Goal: Task Accomplishment & Management: Manage account settings

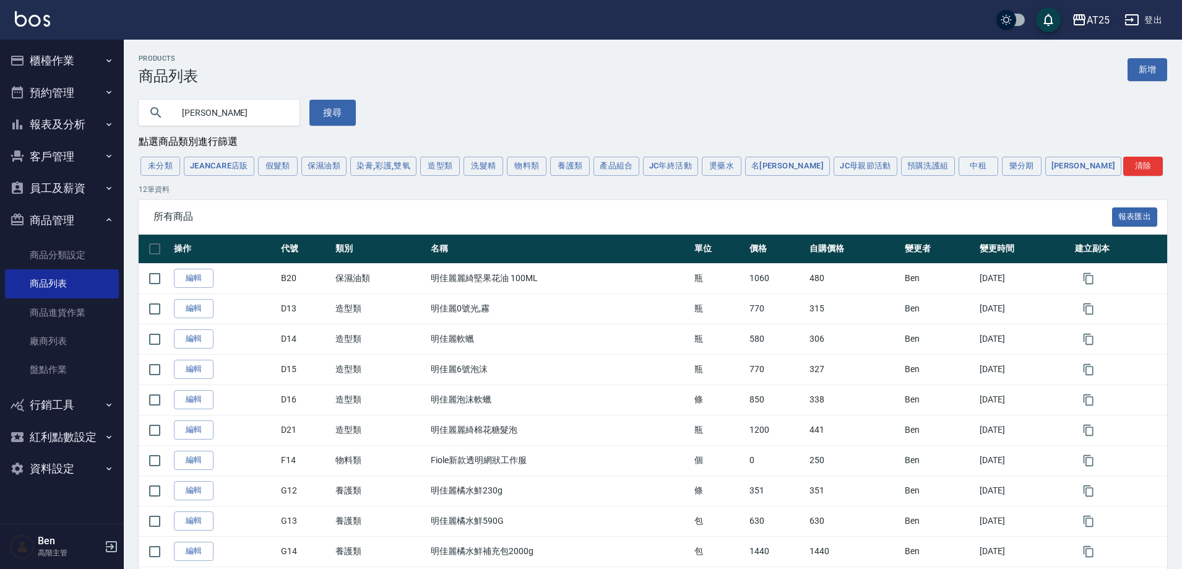
click at [1097, 21] on div "AT25" at bounding box center [1098, 19] width 23 height 15
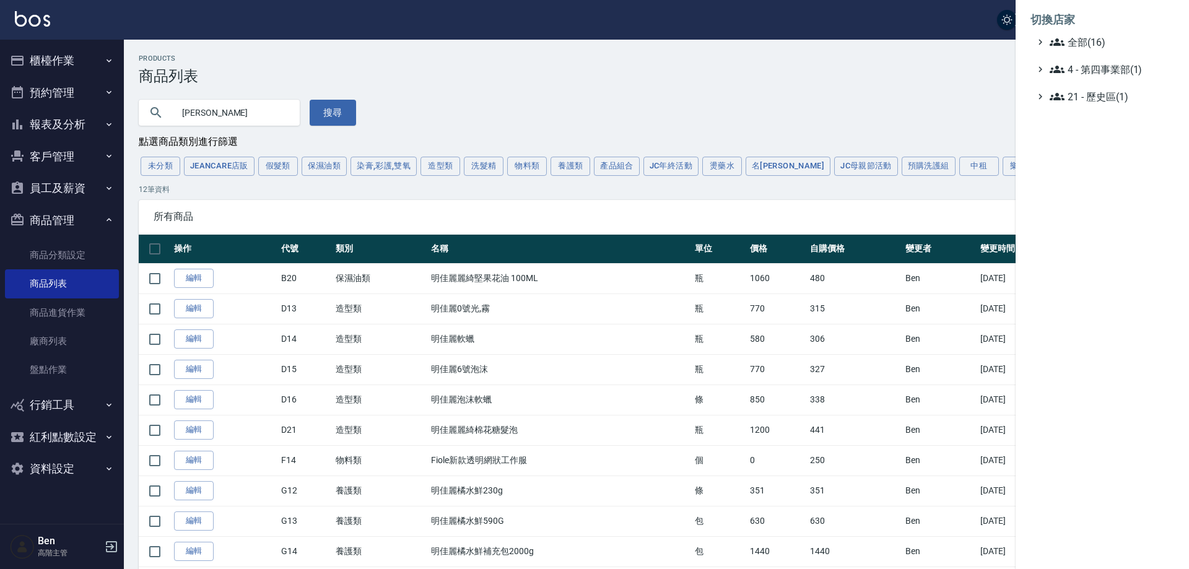
click at [536, 100] on div at bounding box center [594, 284] width 1189 height 569
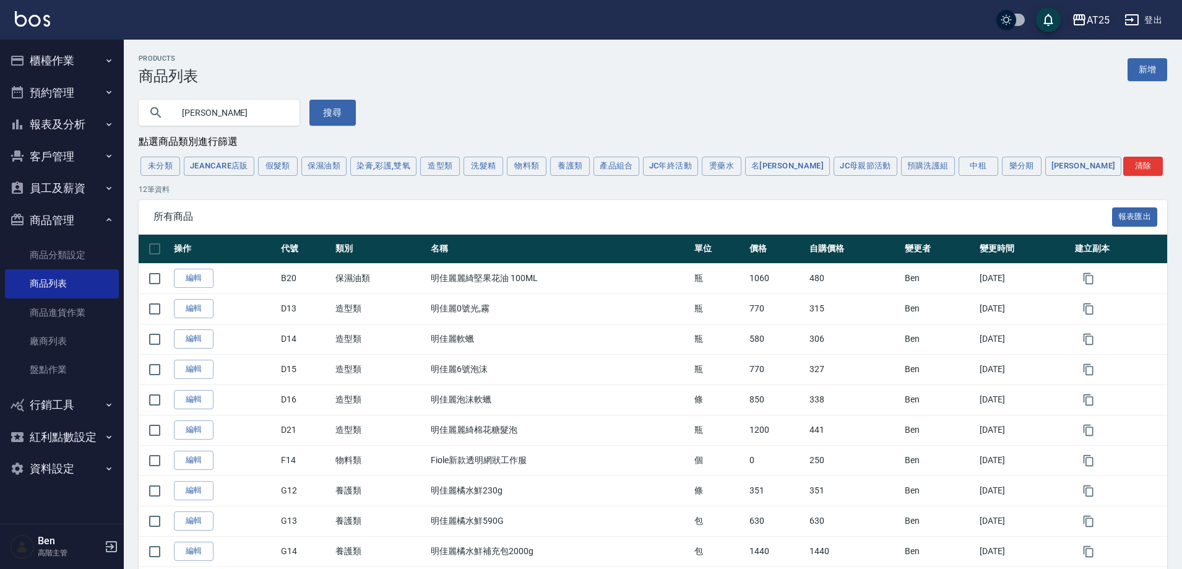
click at [1097, 22] on div "AT25" at bounding box center [1098, 19] width 23 height 15
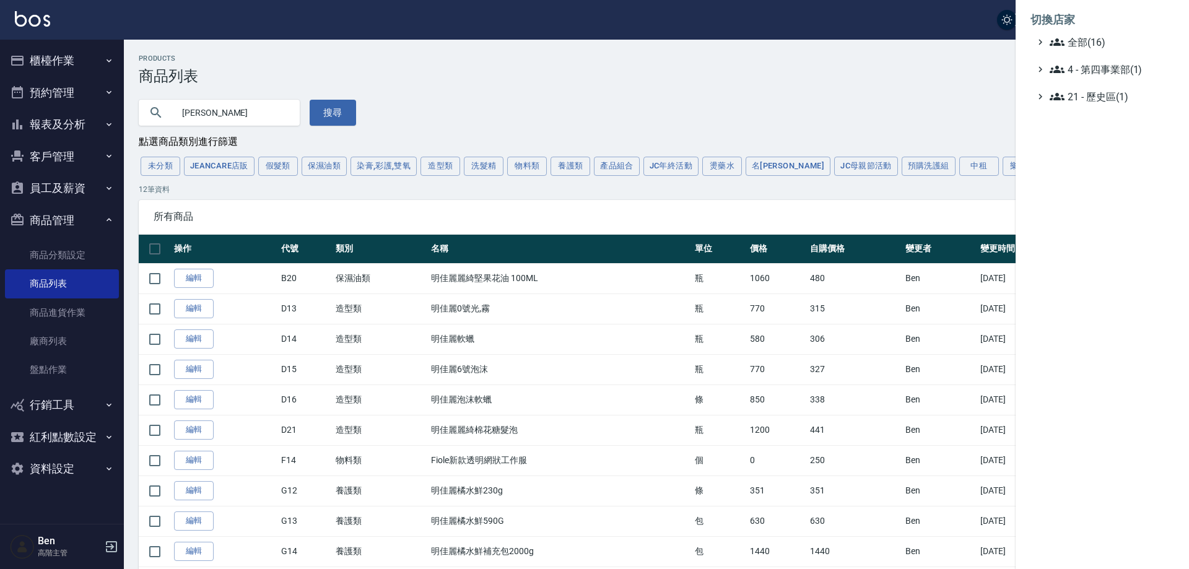
click at [1088, 47] on span "全部(16)" at bounding box center [1108, 42] width 119 height 15
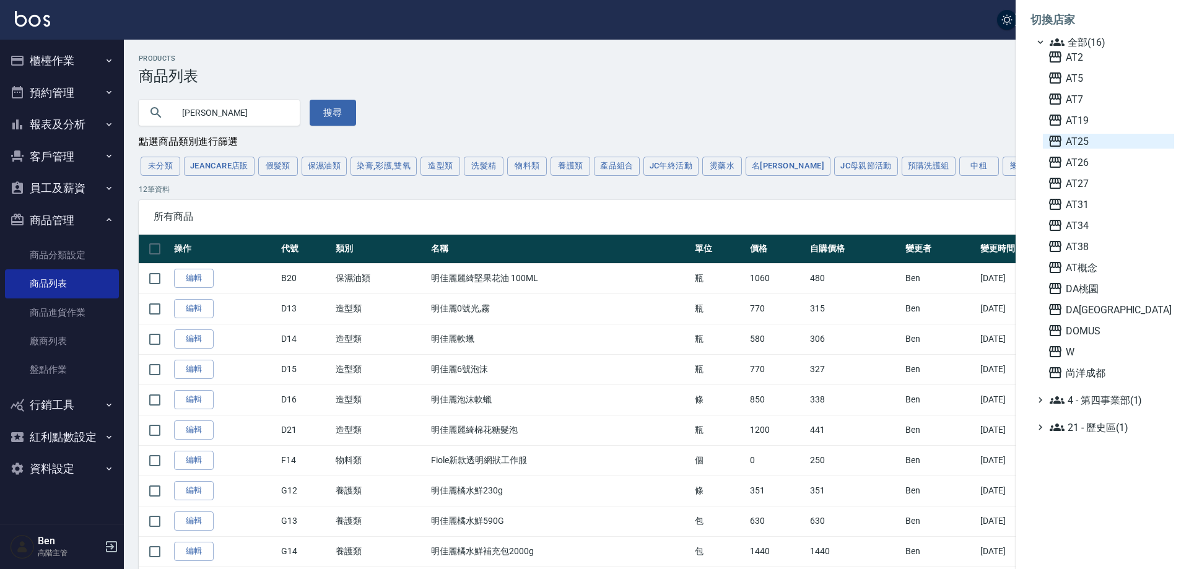
click at [1095, 140] on span "AT25" at bounding box center [1108, 141] width 121 height 15
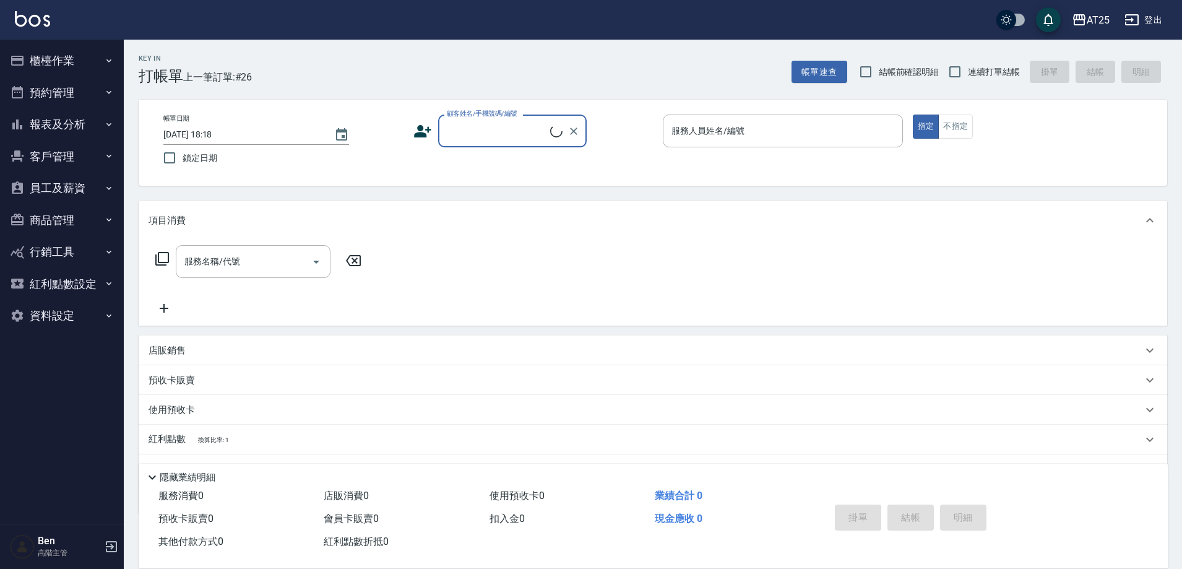
click at [52, 221] on button "商品管理" at bounding box center [62, 220] width 114 height 32
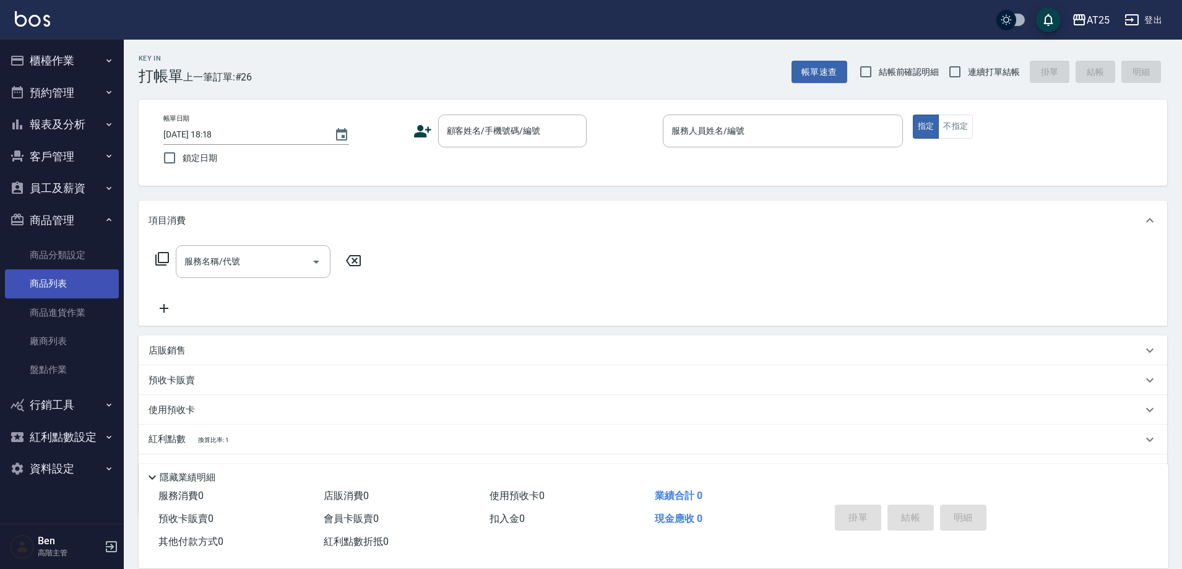
click at [59, 284] on link "商品列表" at bounding box center [62, 283] width 114 height 28
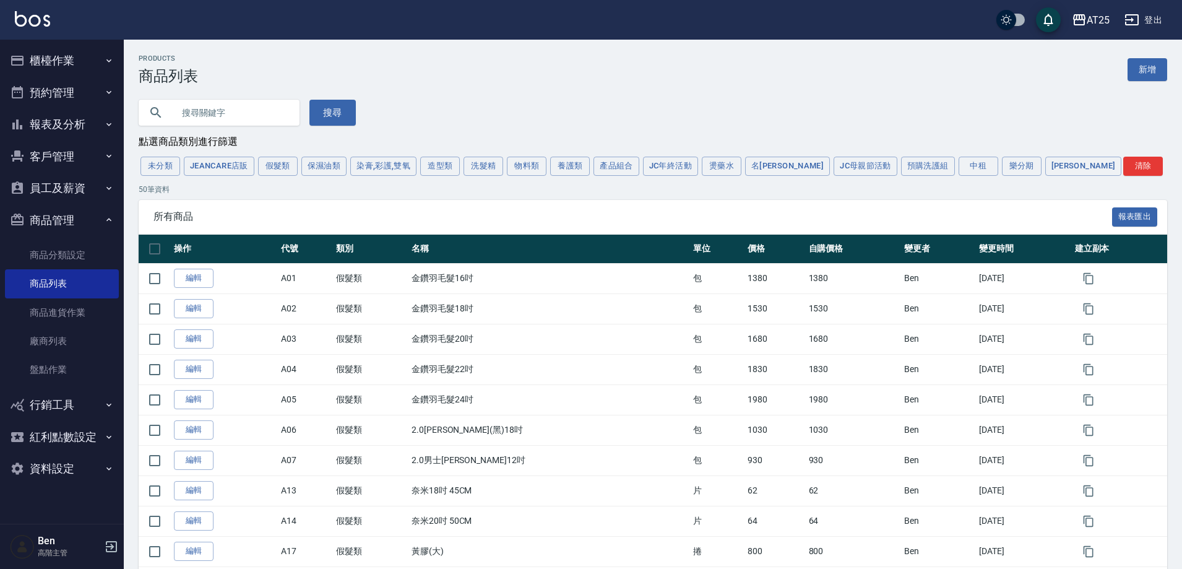
click at [214, 115] on input "text" at bounding box center [231, 112] width 116 height 33
type input "[PERSON_NAME]"
click at [342, 112] on button "搜尋" at bounding box center [333, 113] width 46 height 26
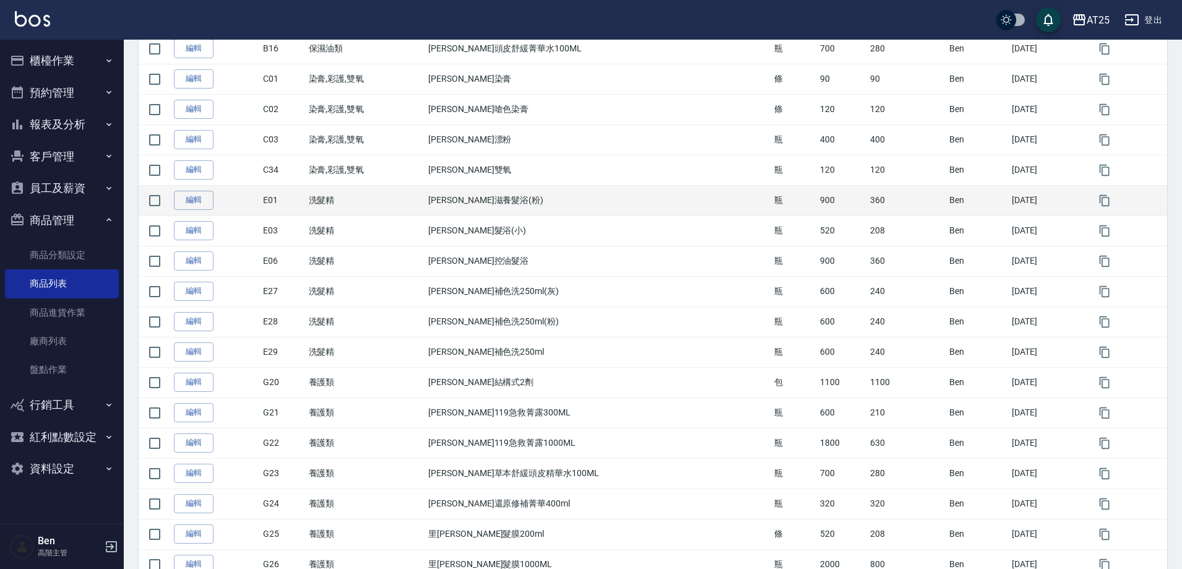
scroll to position [310, 0]
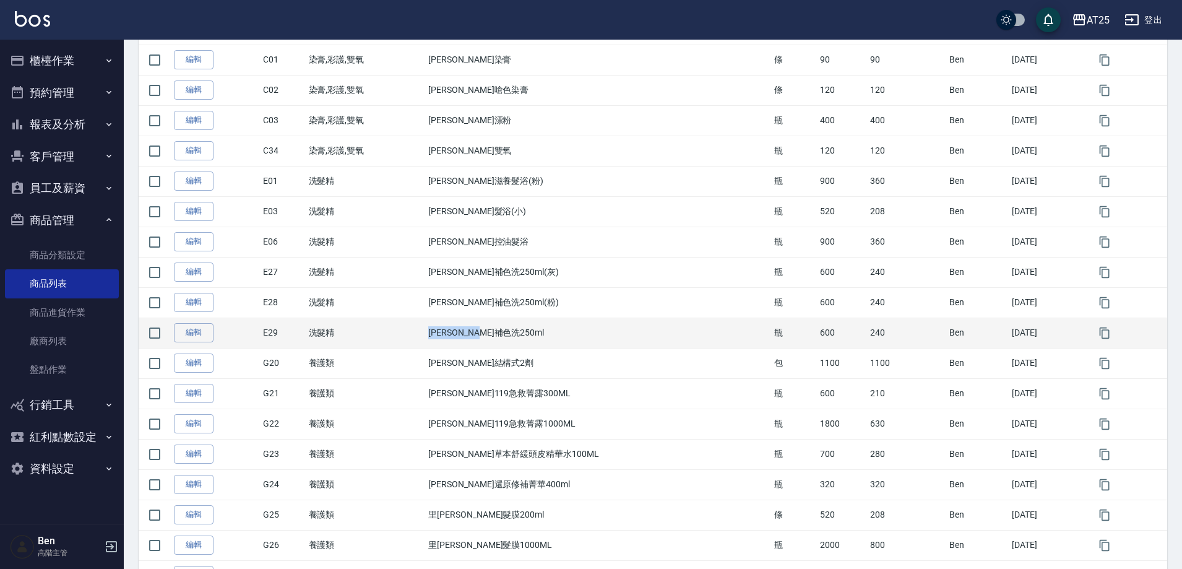
drag, startPoint x: 433, startPoint y: 331, endPoint x: 542, endPoint y: 332, distance: 108.3
click at [543, 332] on tr "編輯 E29 洗髮精 [PERSON_NAME]補色洗250ml 瓶 600 240 [PERSON_NAME] [DATE]" at bounding box center [653, 333] width 1029 height 30
copy tr "洗髮精 [PERSON_NAME]補色洗250ml"
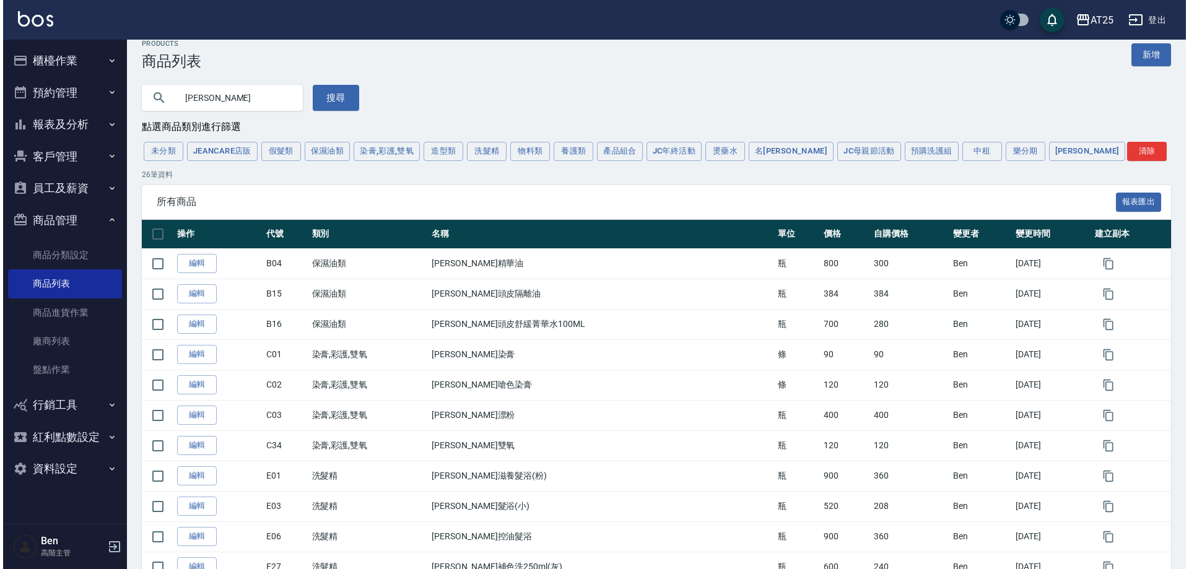
scroll to position [0, 0]
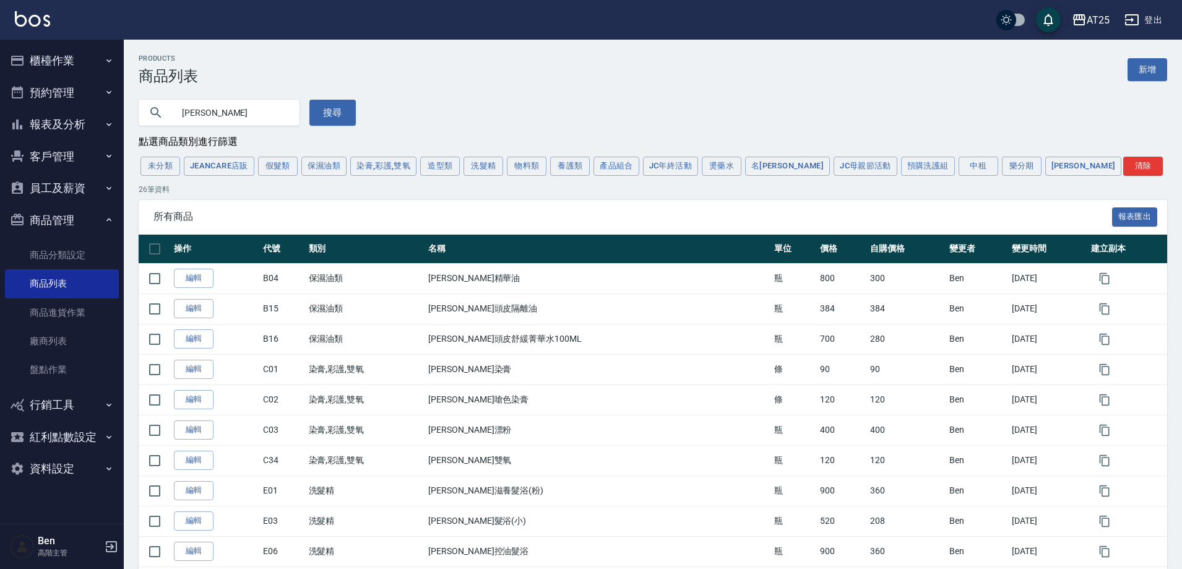
click at [1108, 17] on div "AT25" at bounding box center [1098, 19] width 23 height 15
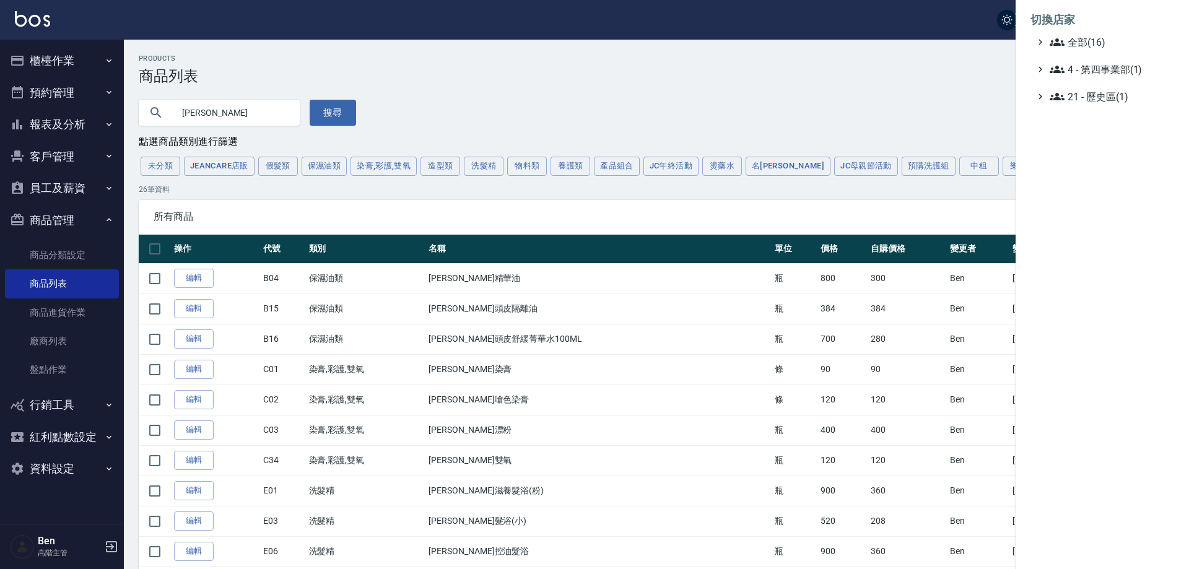
click at [1104, 53] on ul "全部(16) 4 - 第四事業部(1) 21 - 歷史區(1)" at bounding box center [1102, 69] width 144 height 69
click at [1103, 48] on span "全部(16)" at bounding box center [1108, 42] width 119 height 15
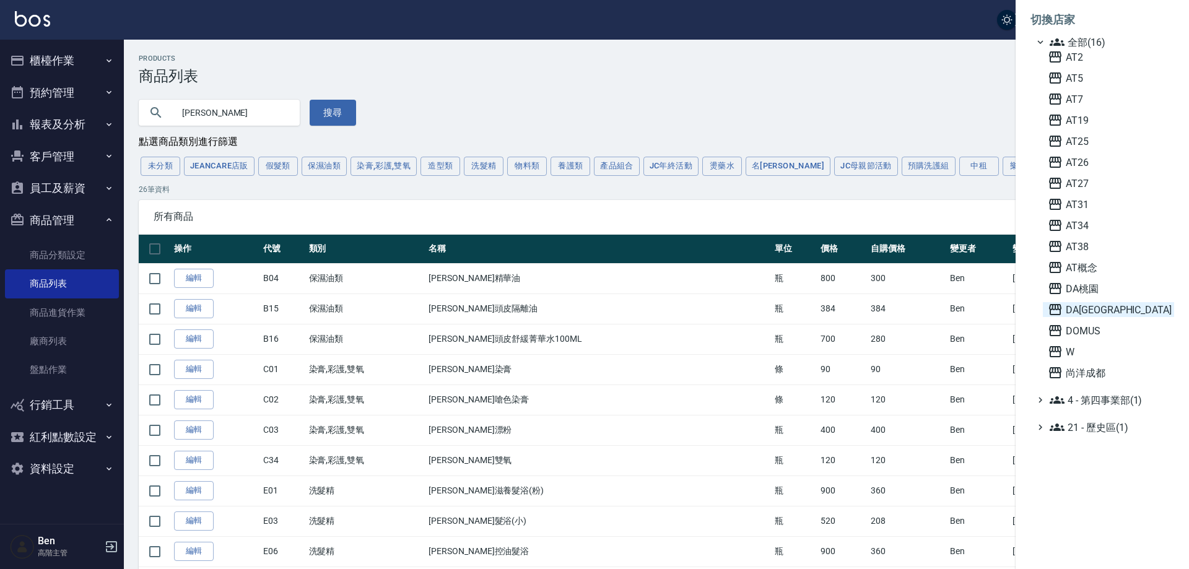
click at [1104, 309] on span "DA[GEOGRAPHIC_DATA]" at bounding box center [1108, 309] width 121 height 15
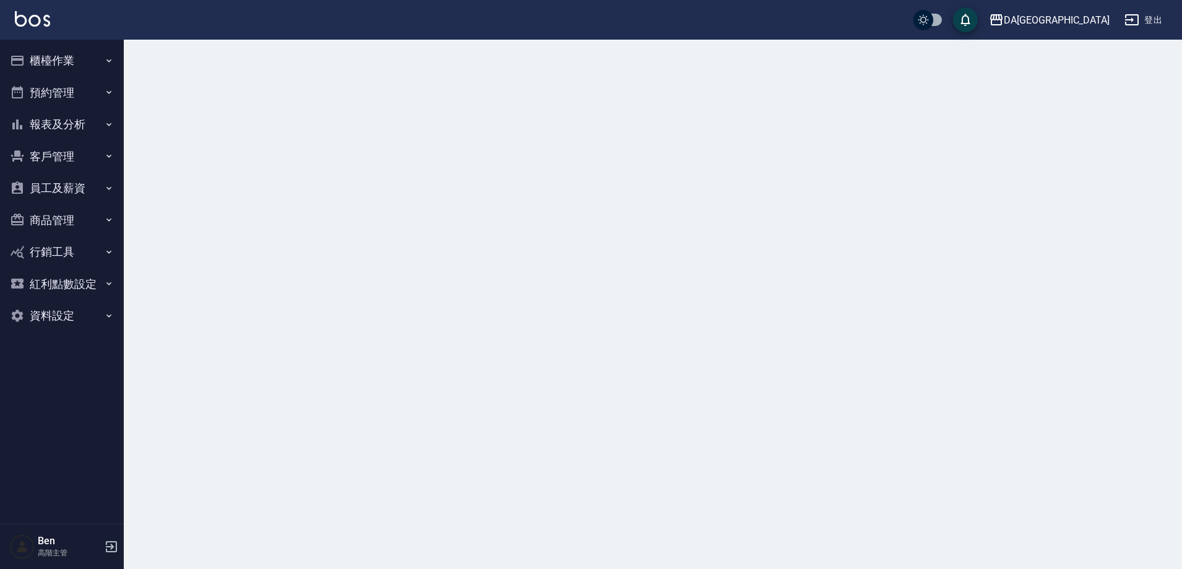
click at [78, 222] on button "商品管理" at bounding box center [62, 220] width 114 height 32
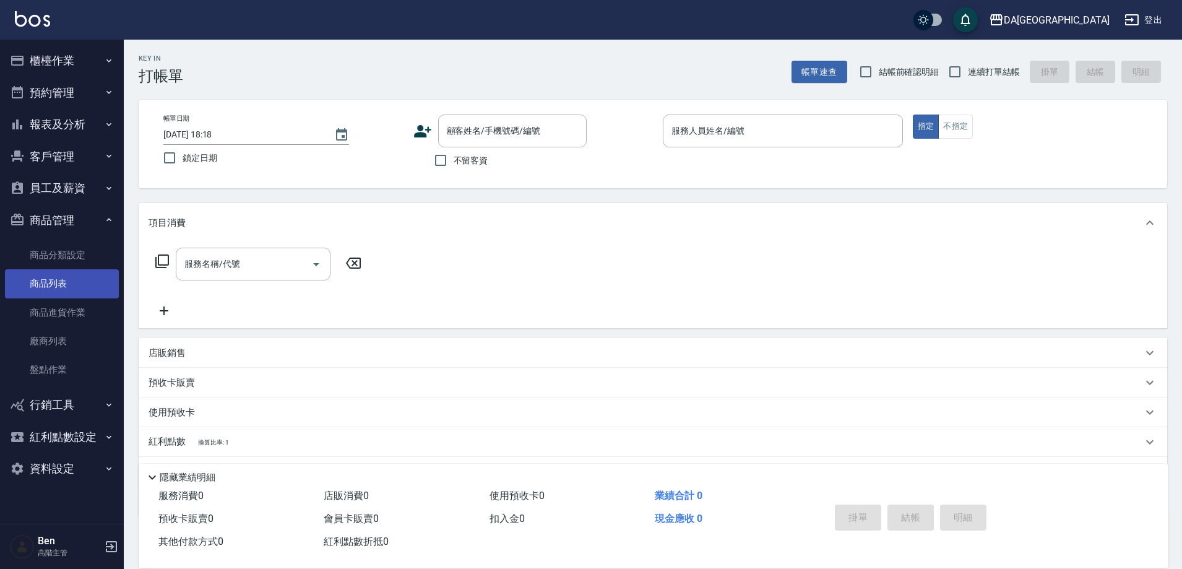
click at [62, 280] on link "商品列表" at bounding box center [62, 283] width 114 height 28
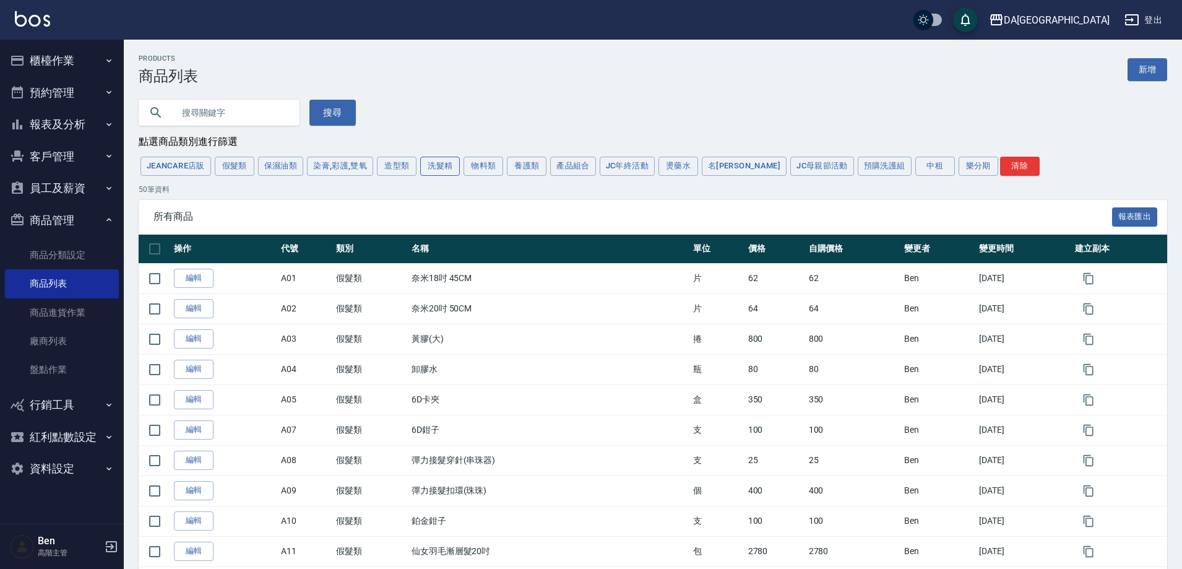
click at [425, 166] on button "洗髮精" at bounding box center [440, 166] width 40 height 19
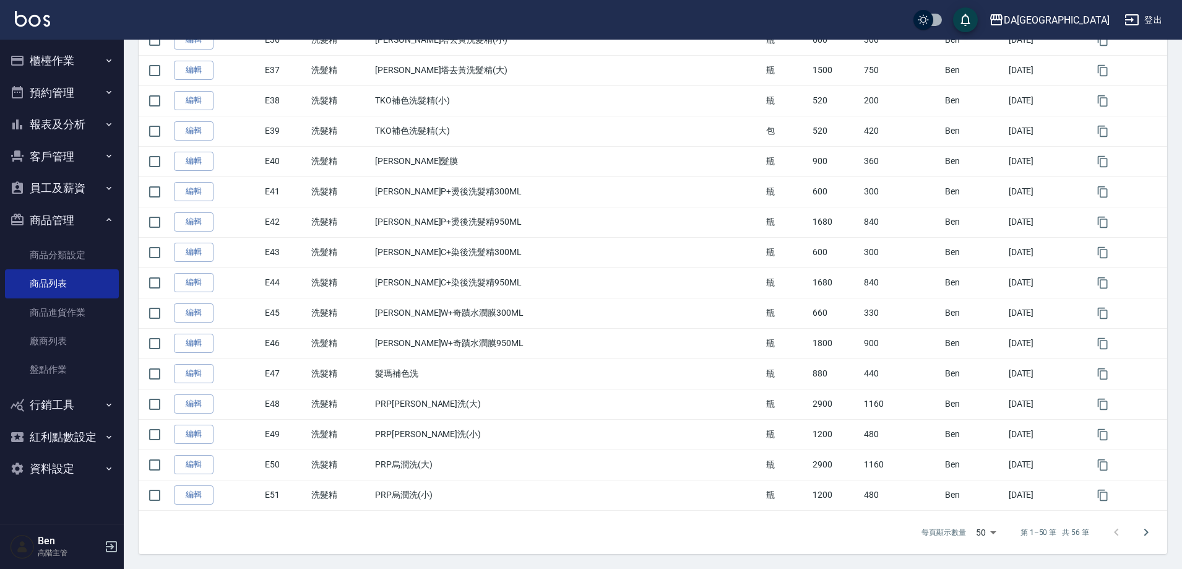
scroll to position [1272, 0]
click at [1143, 534] on icon "Go to next page" at bounding box center [1146, 532] width 15 height 15
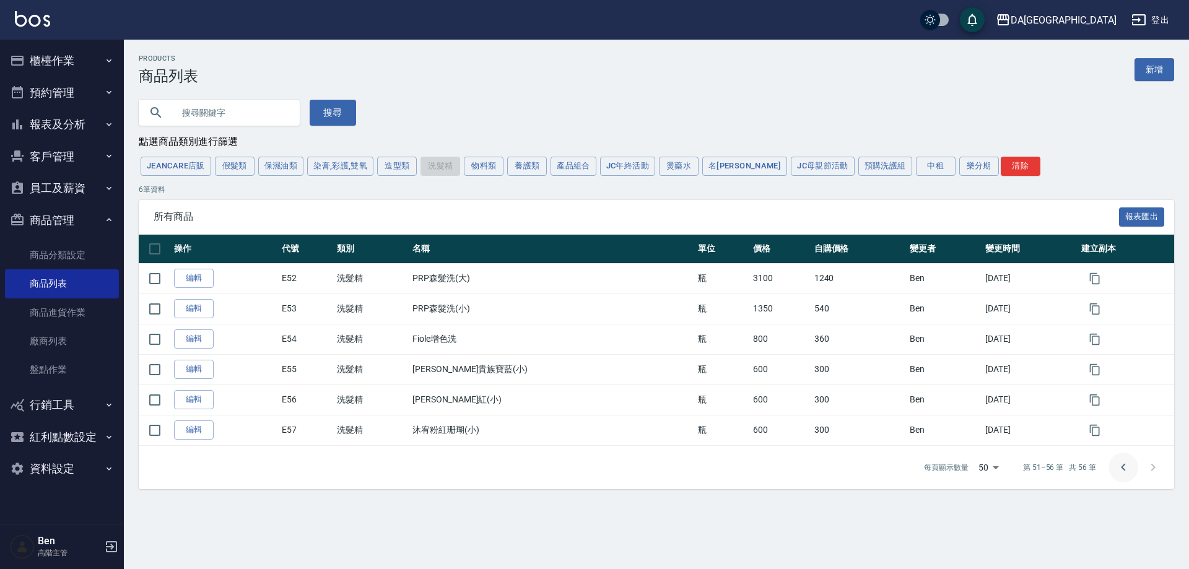
click at [1125, 472] on icon "Go to previous page" at bounding box center [1123, 467] width 15 height 15
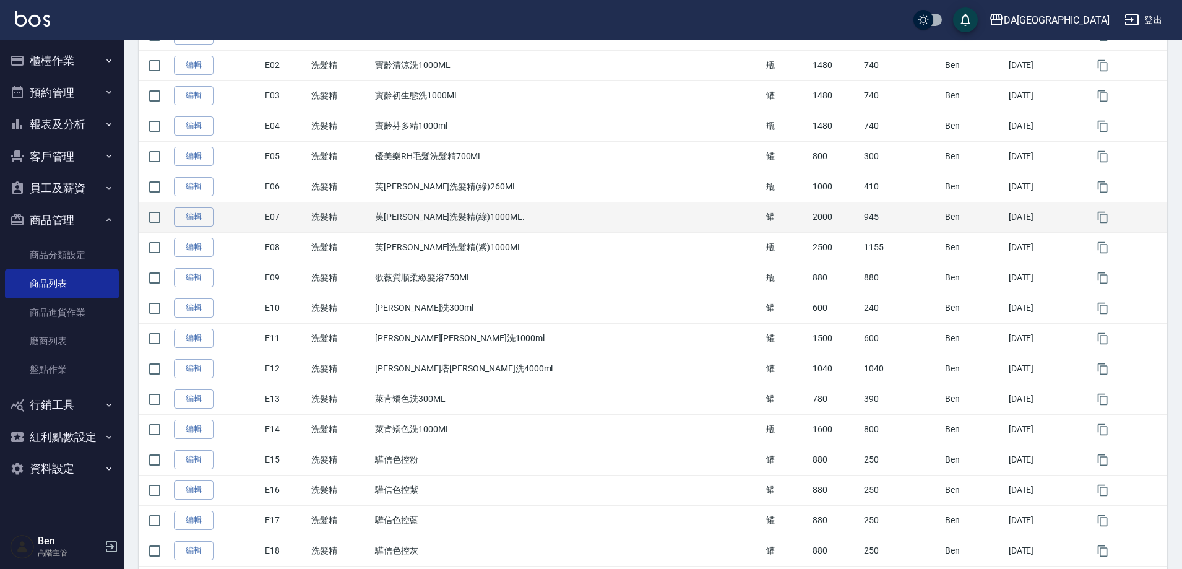
scroll to position [219, 0]
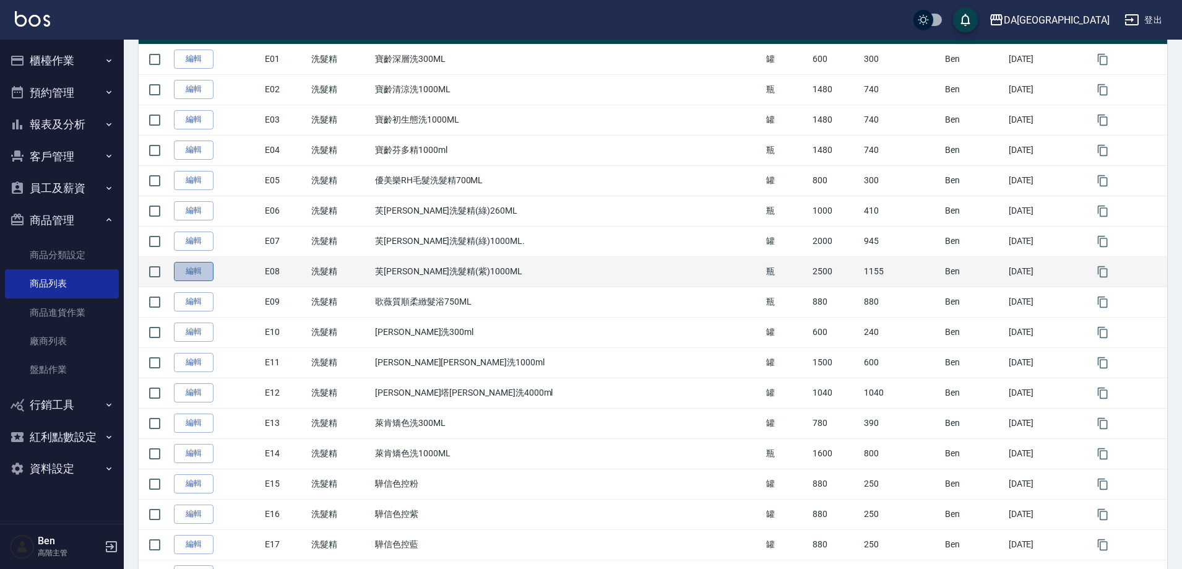
click at [201, 272] on link "編輯" at bounding box center [194, 271] width 40 height 19
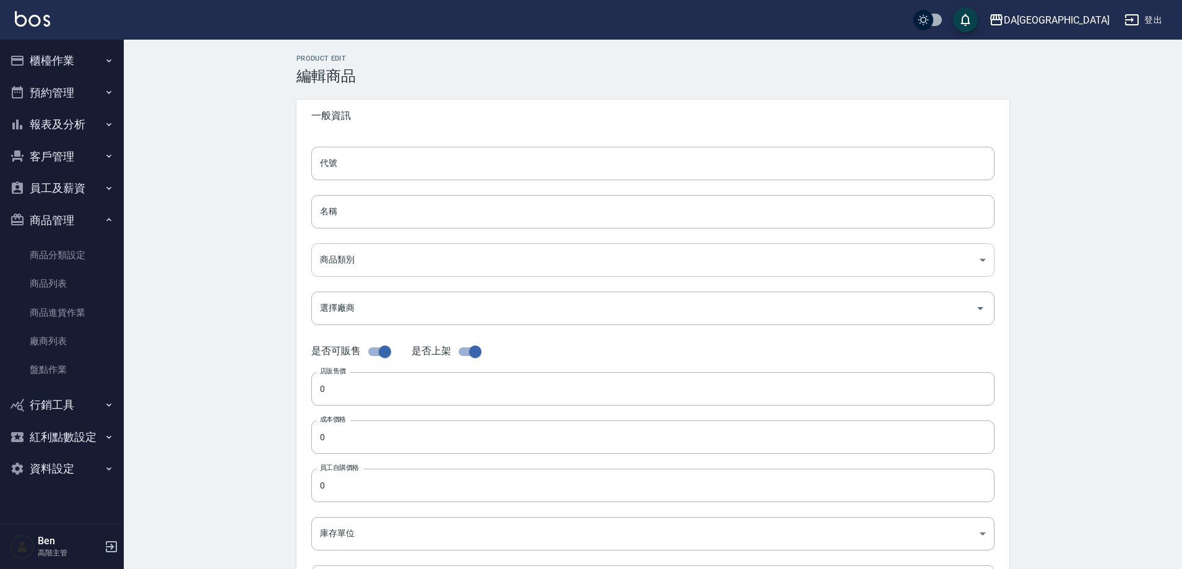
type input "E08"
type input "芙米勒洗髮精(紫)1000ML"
type input "dcffae50-7139-4812-8cea-b6f15c301c78"
type input "2500"
type input "1155"
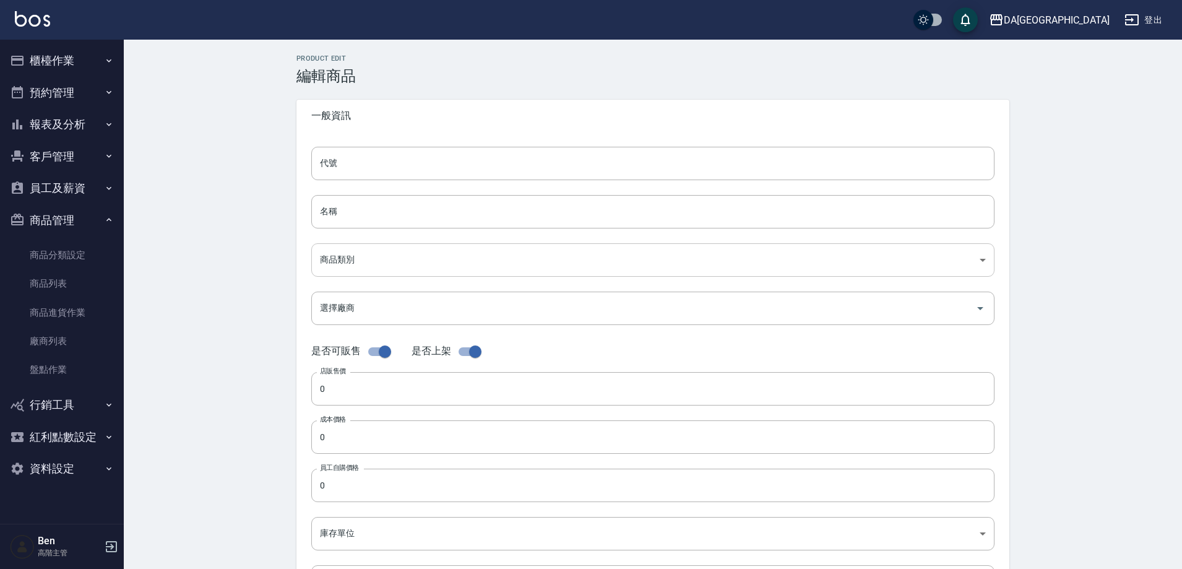
type input "1155"
type input "瓶"
type input "UNSET"
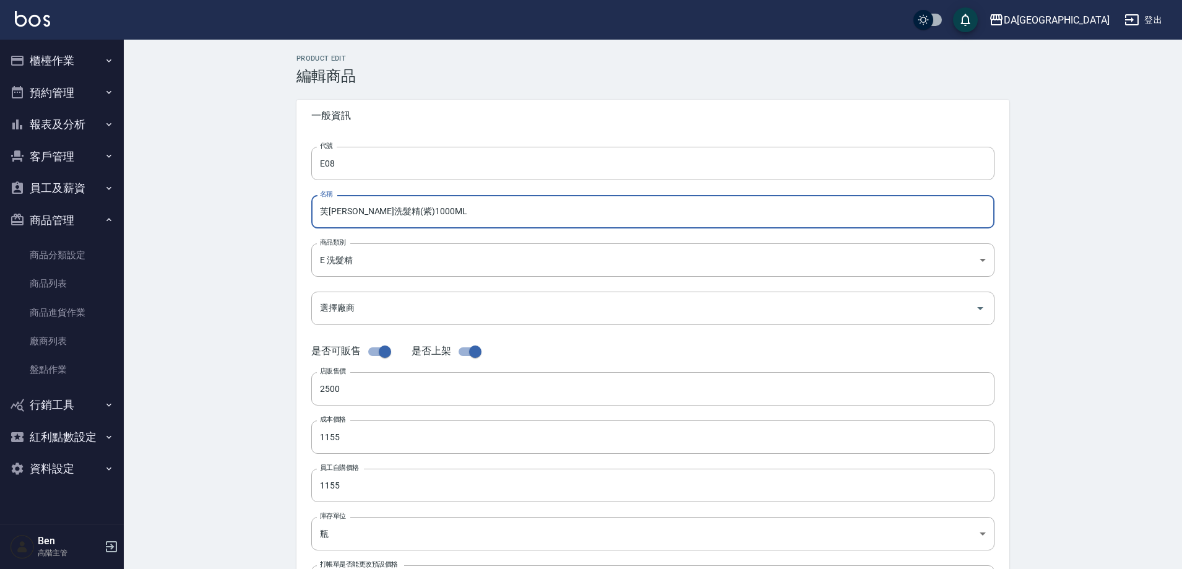
drag, startPoint x: 274, startPoint y: 208, endPoint x: 239, endPoint y: 209, distance: 34.7
click at [233, 208] on div "Product Edit 編輯商品 一般資訊 代號 E08 代號 名稱 芙米勒洗髮精(紫)1000ML 名稱 商品類別 E 洗髮精 dcffae50-71…" at bounding box center [653, 447] width 1059 height 815
paste input "[PERSON_NAME]補色洗250ml"
drag, startPoint x: 334, startPoint y: 215, endPoint x: 240, endPoint y: 212, distance: 94.1
click at [271, 212] on div "Product Edit 編輯商品 一般資訊 代號 E08 代號 名稱 里歐補色洗250ml 名稱 商品類別 E 洗髮精 dcffae50-7139-48…" at bounding box center [653, 447] width 1059 height 815
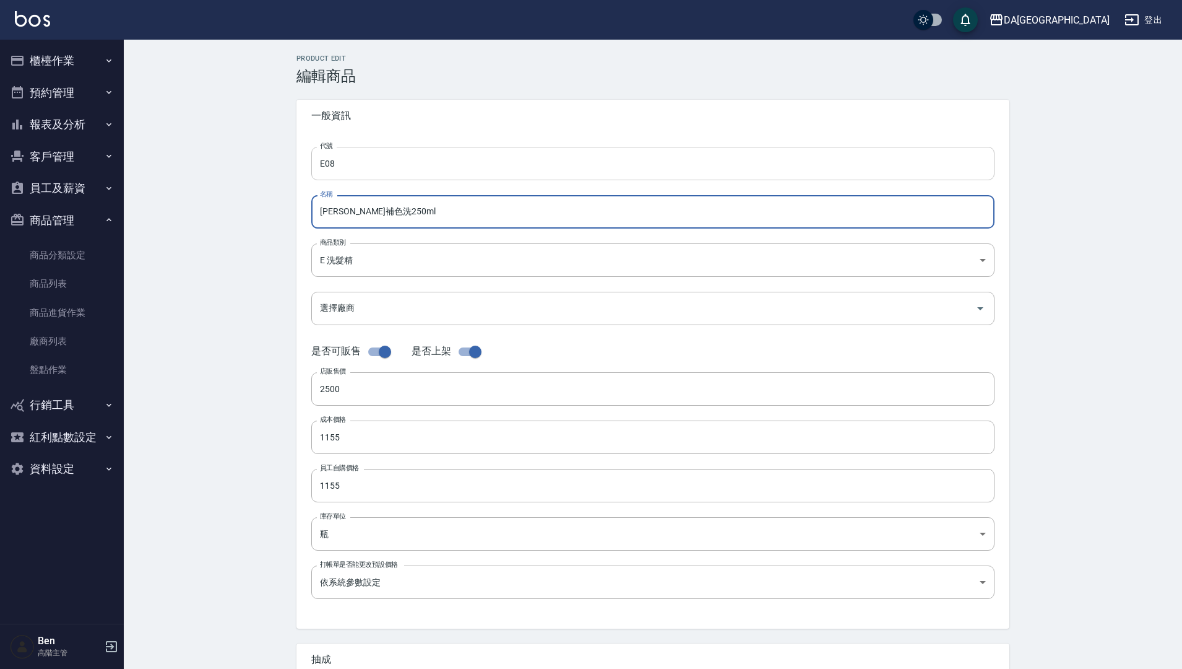
click at [468, 170] on input "E08" at bounding box center [652, 163] width 683 height 33
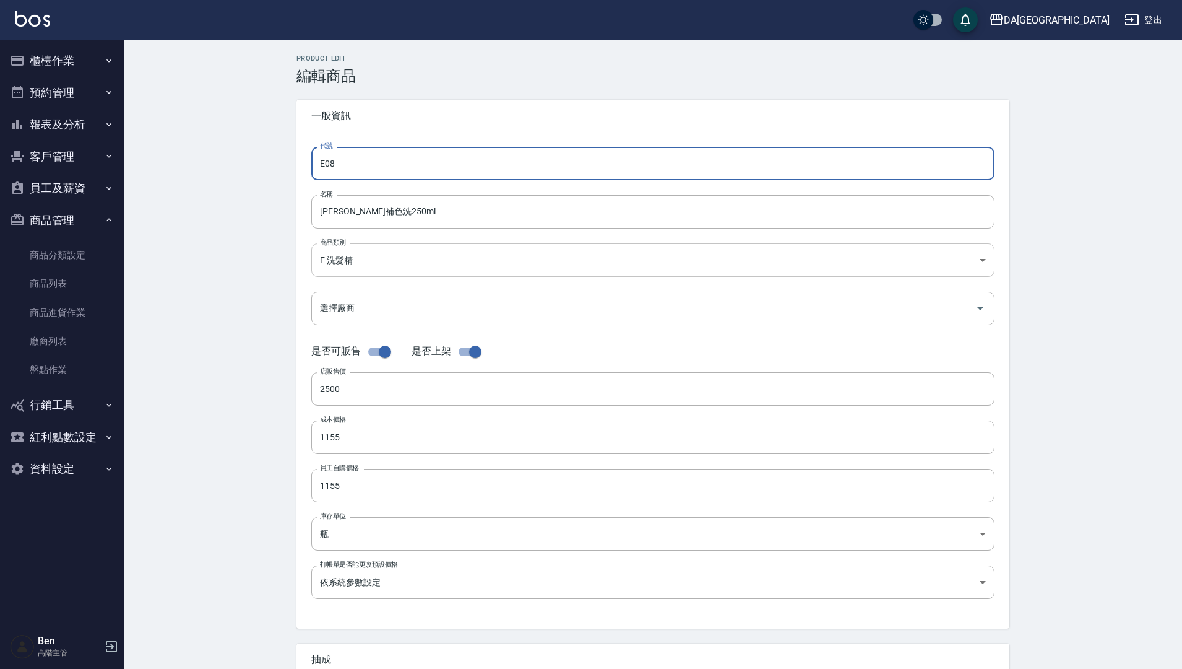
click at [404, 264] on body "DA蘆洲 登出 櫃檯作業 打帳單 帳單列表 掛單列表 座位開單 營業儀表板 現金收支登錄 高階收支登錄 材料自購登錄 每日結帳 排班表 現場電腦打卡 掃碼打卡…" at bounding box center [591, 427] width 1182 height 854
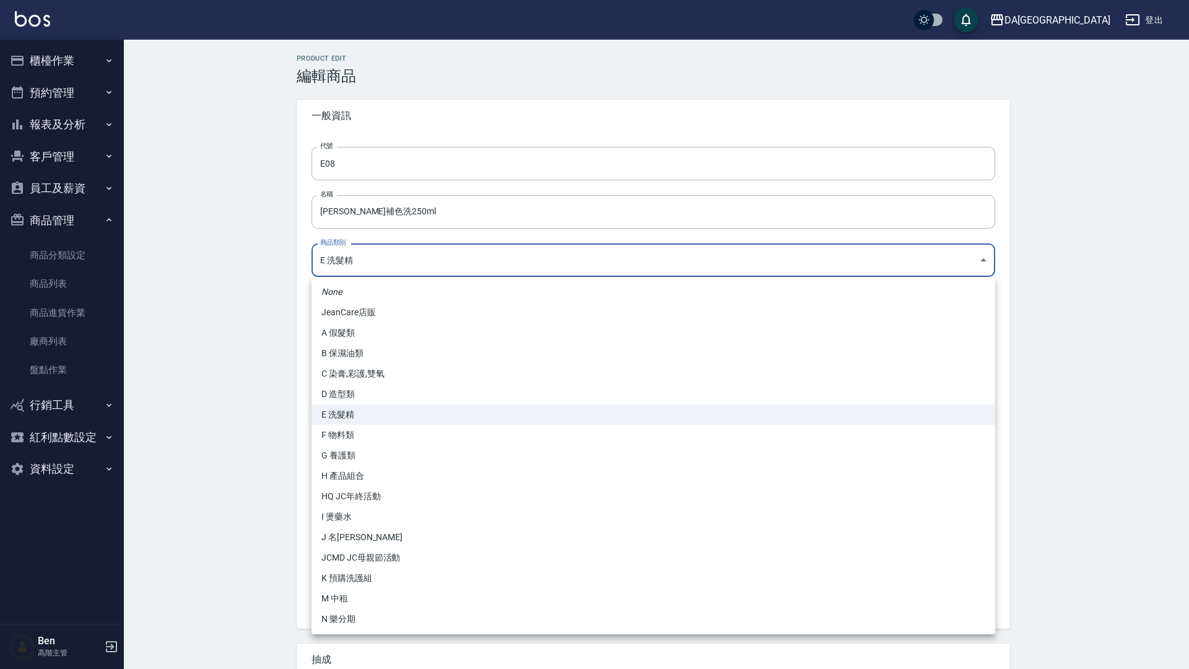
click at [331, 209] on div at bounding box center [594, 334] width 1189 height 669
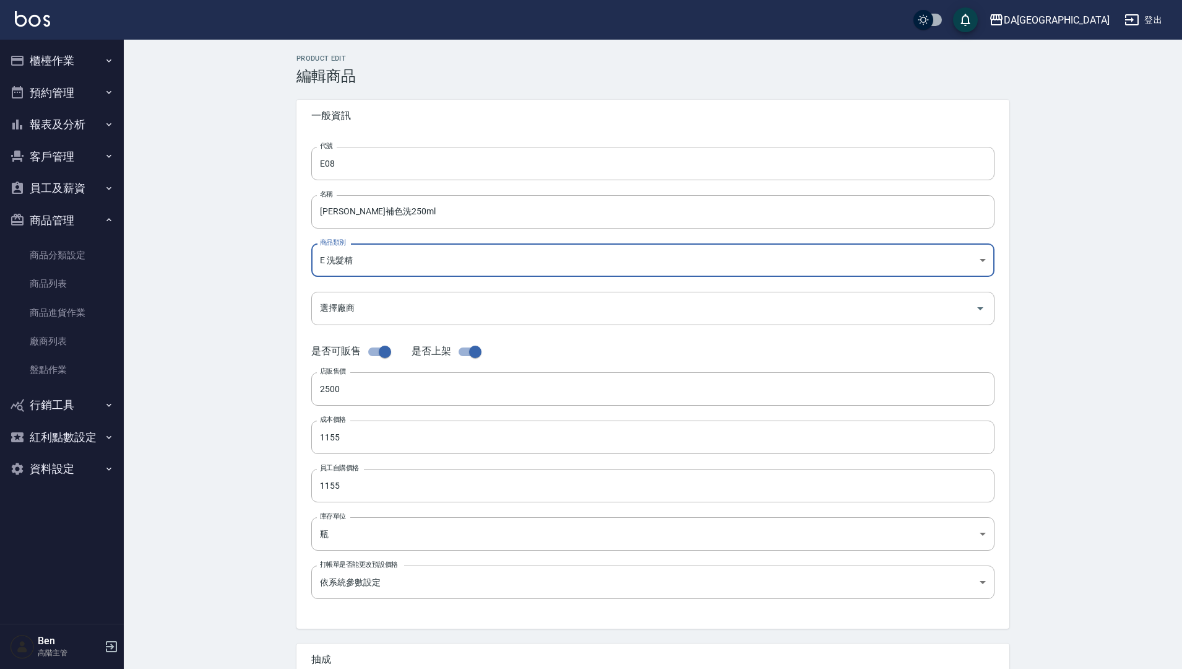
click at [336, 210] on input "[PERSON_NAME]補色洗250ml" at bounding box center [652, 211] width 683 height 33
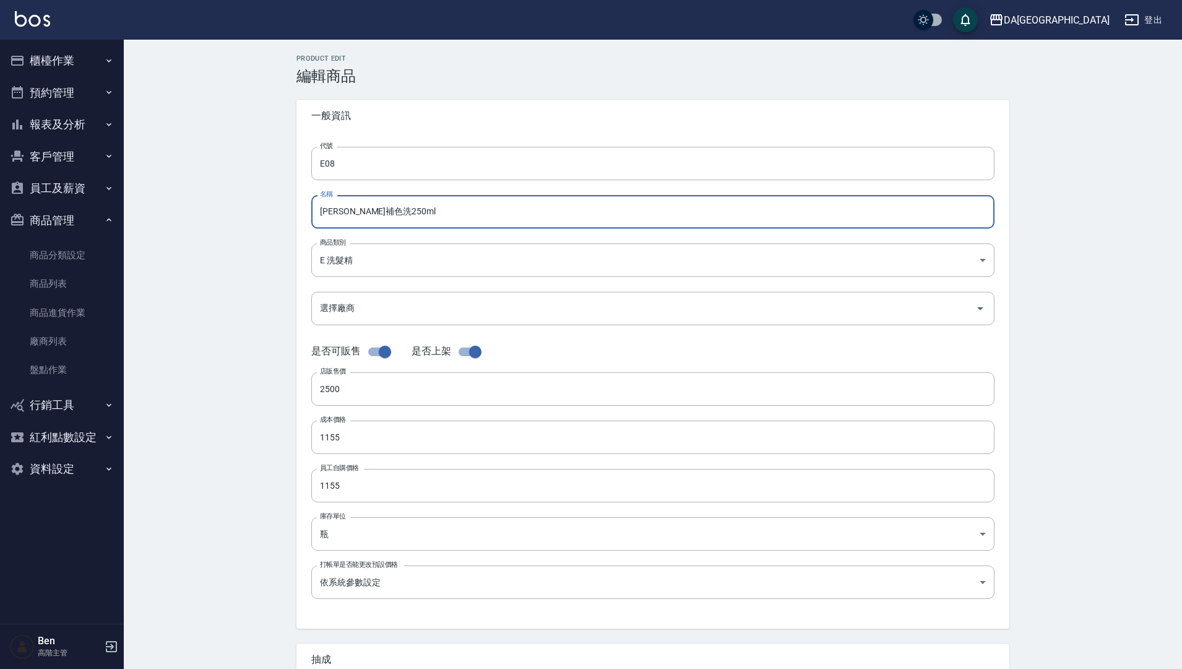
click at [410, 213] on input "[PERSON_NAME]補色洗250ml" at bounding box center [652, 211] width 683 height 33
type input "里歐補色洗250ml(小)"
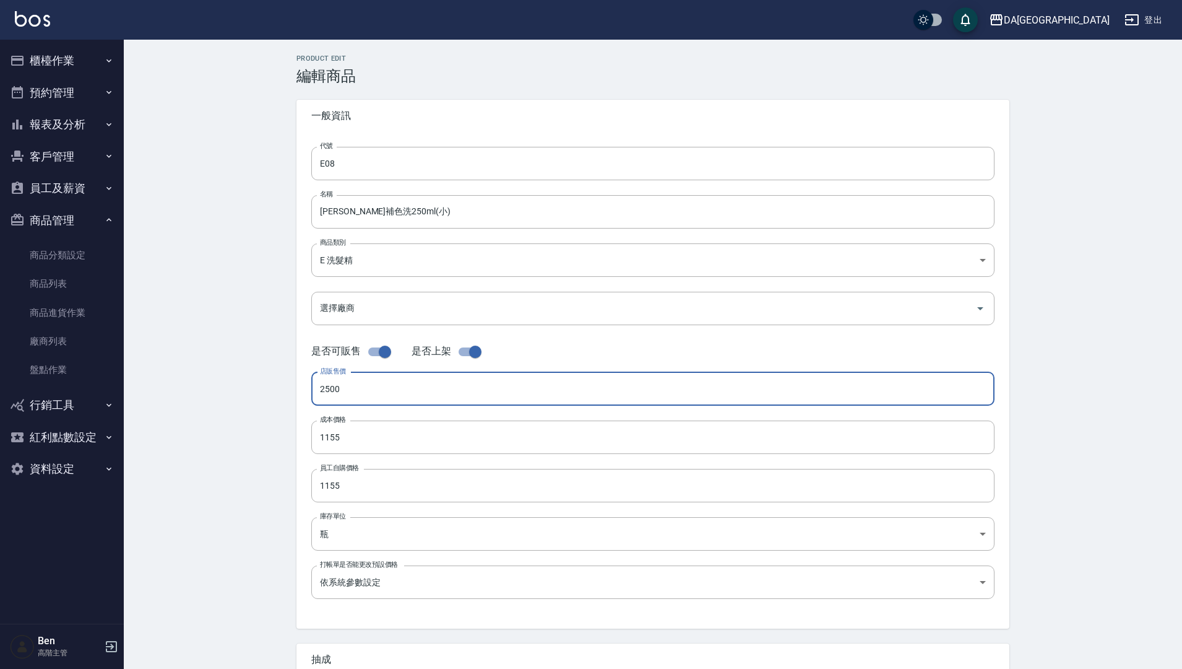
drag, startPoint x: 381, startPoint y: 396, endPoint x: 265, endPoint y: 395, distance: 115.8
click at [265, 395] on div "Product Edit 編輯商品 一般資訊 代號 E08 代號 名稱 里歐補色洗250ml(小) 名稱 商品類別 E 洗髮精 dcffae50-7139…" at bounding box center [653, 447] width 1059 height 815
type input "600"
drag, startPoint x: 366, startPoint y: 430, endPoint x: 212, endPoint y: 429, distance: 153.5
click at [212, 429] on div "Product Edit 編輯商品 一般資訊 代號 E08 代號 名稱 里歐補色洗250ml(小) 名稱 商品類別 E 洗髮精 dcffae50-7139…" at bounding box center [653, 447] width 1059 height 815
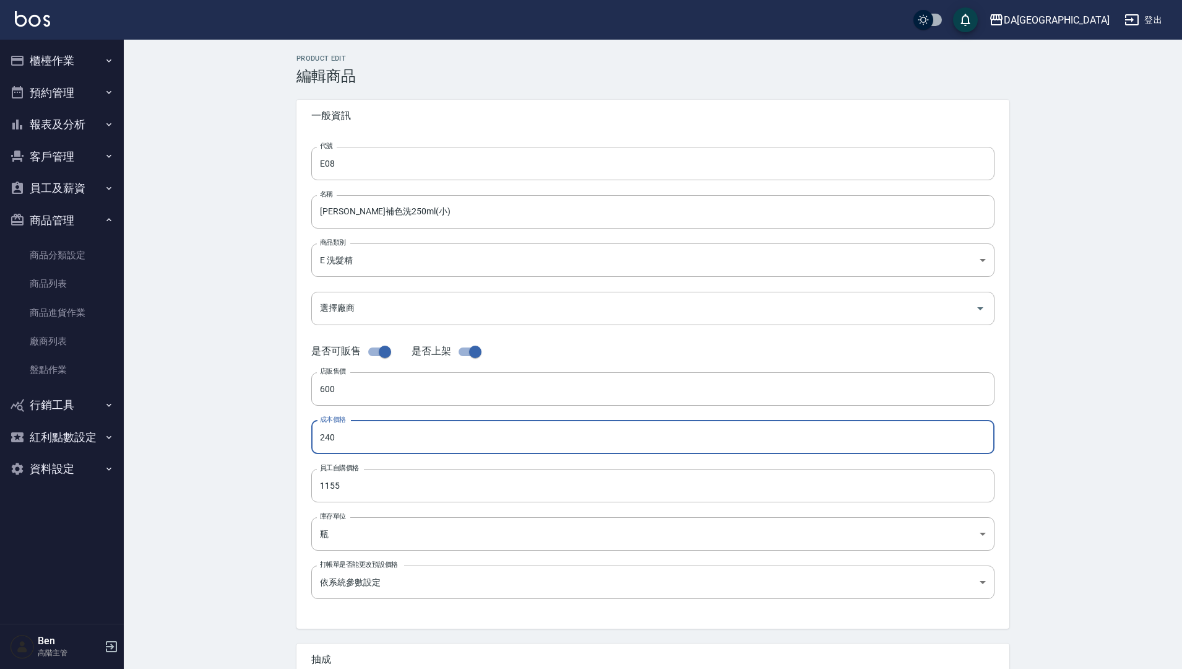
type input "240"
click at [198, 448] on div "Product Edit 編輯商品 一般資訊 代號 E08 代號 名稱 里歐補色洗250ml(小) 名稱 商品類別 E 洗髮精 dcffae50-7139…" at bounding box center [653, 447] width 1059 height 815
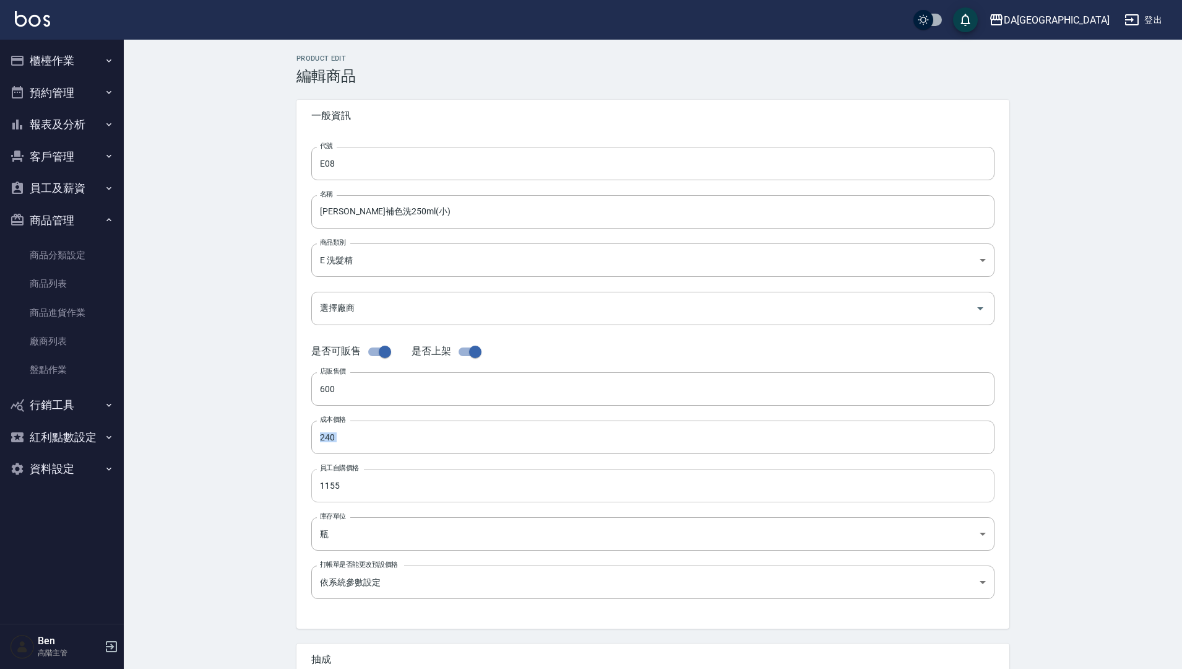
copy div "成本價格"
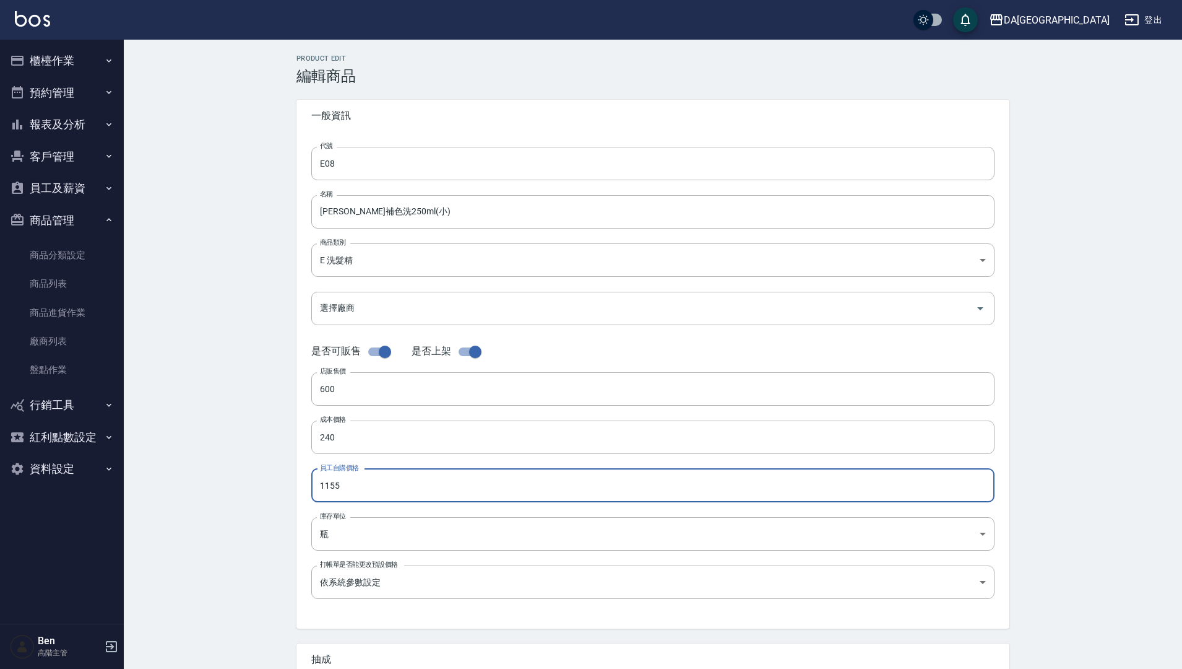
drag, startPoint x: 363, startPoint y: 487, endPoint x: 223, endPoint y: 487, distance: 139.9
click at [223, 487] on div "Product Edit 編輯商品 一般資訊 代號 E08 代號 名稱 里歐補色洗250ml(小) 名稱 商品類別 E 洗髮精 dcffae50-7139…" at bounding box center [653, 447] width 1059 height 815
paste input "240"
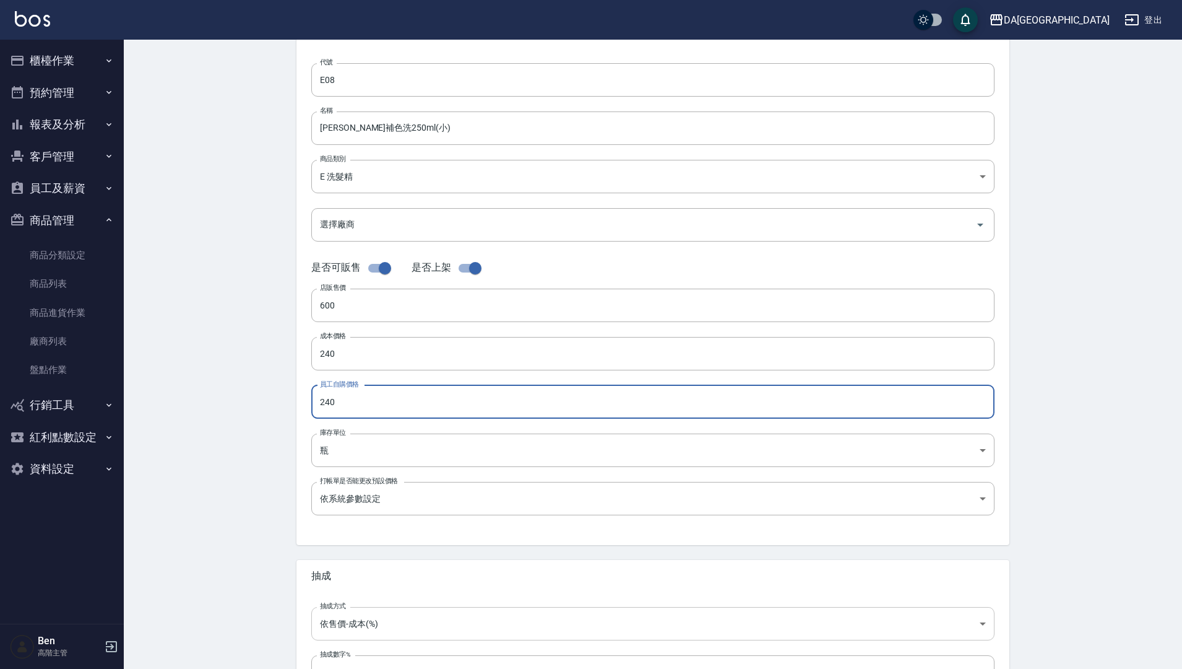
scroll to position [186, 0]
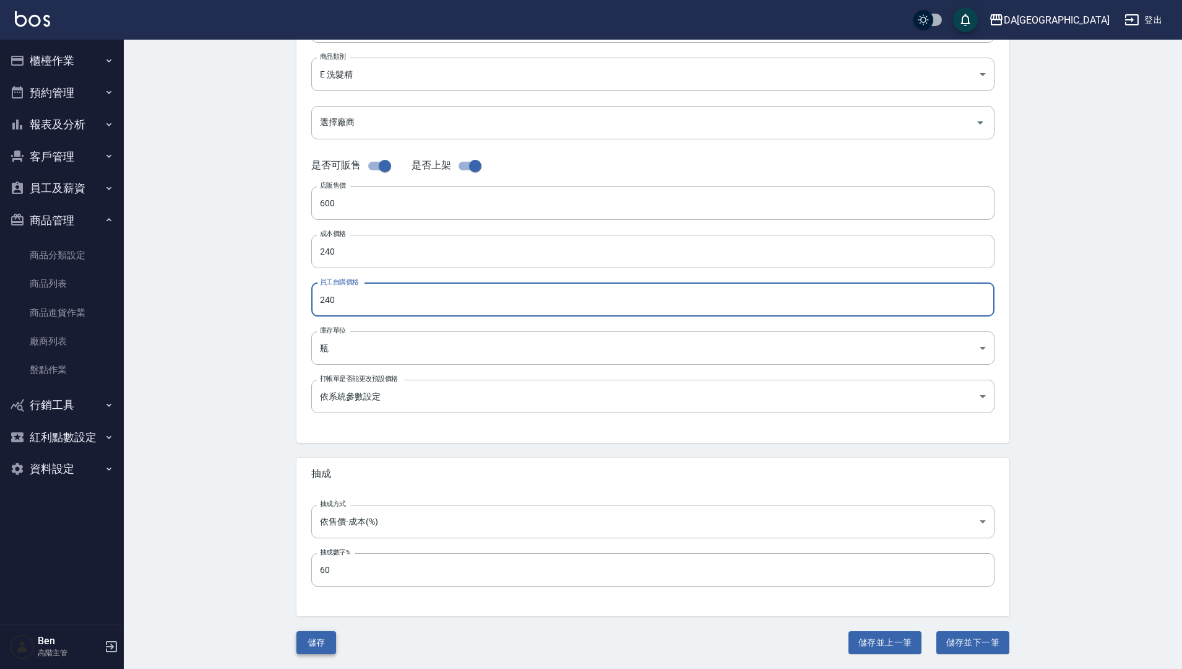
type input "240"
click at [316, 568] on button "儲存" at bounding box center [317, 642] width 40 height 23
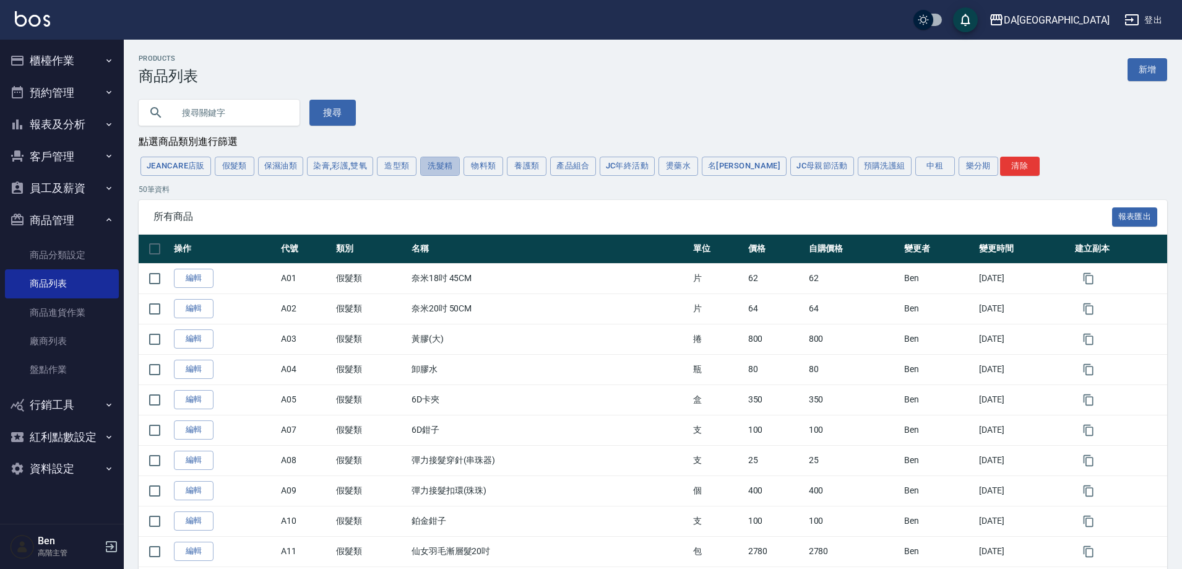
drag, startPoint x: 444, startPoint y: 168, endPoint x: 471, endPoint y: 262, distance: 97.4
click at [444, 168] on button "洗髮精" at bounding box center [440, 166] width 40 height 19
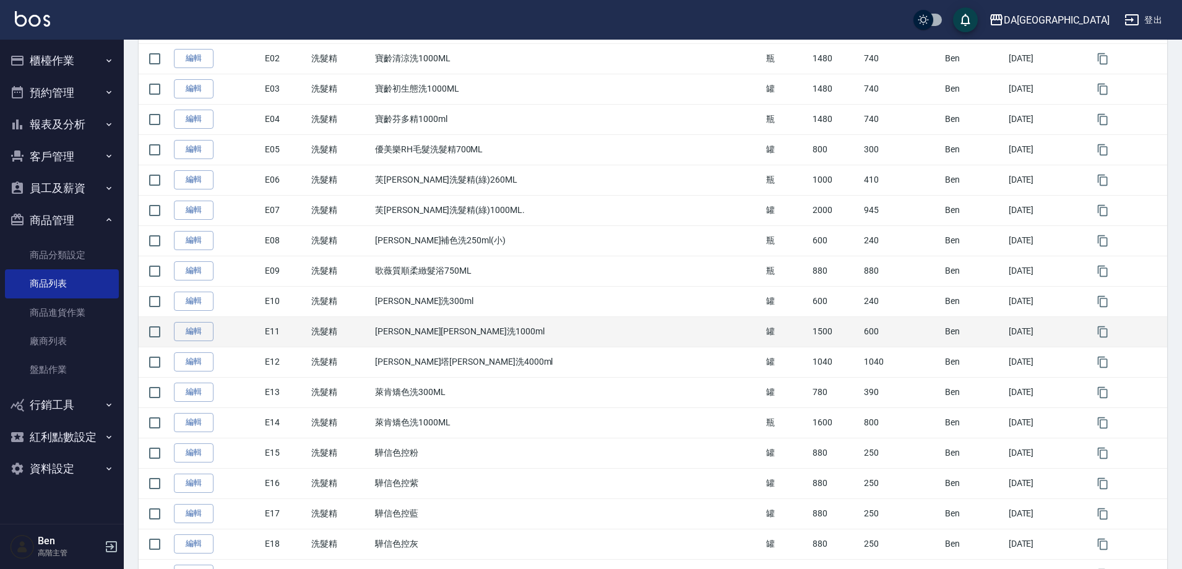
scroll to position [310, 0]
